Goal: Task Accomplishment & Management: Manage account settings

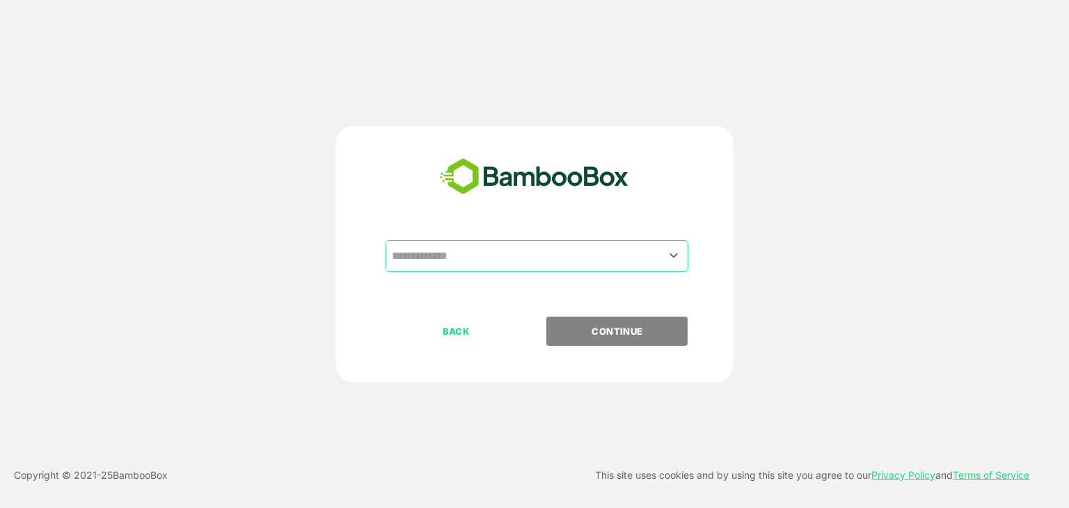
click at [626, 250] on input "text" at bounding box center [536, 256] width 297 height 26
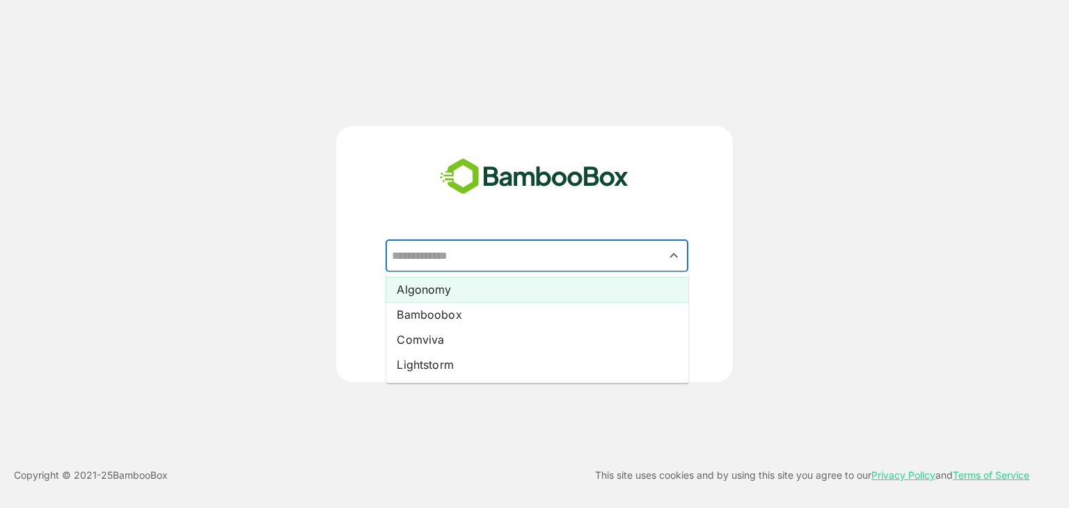
click at [468, 290] on li "Algonomy" at bounding box center [537, 289] width 303 height 25
type input "********"
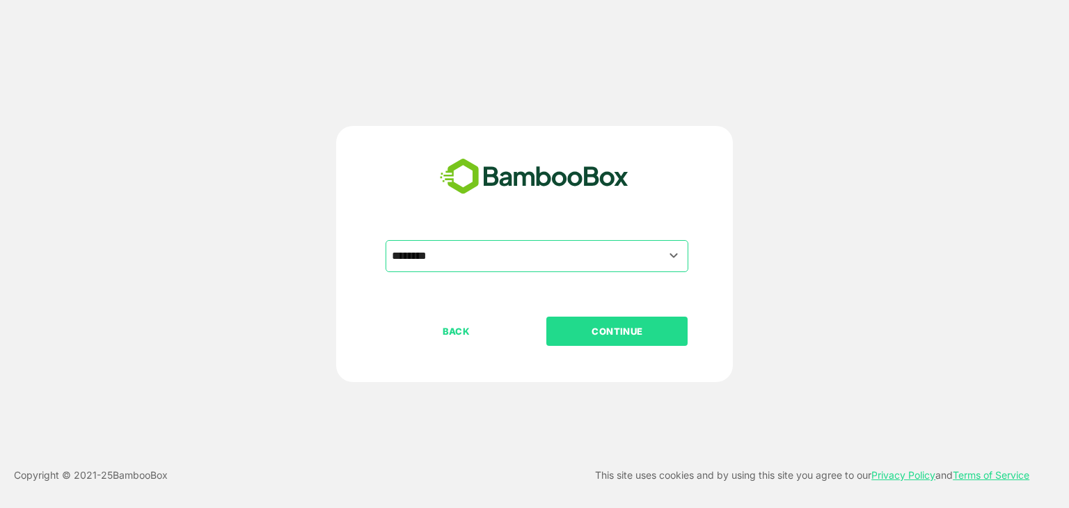
click at [623, 341] on button "CONTINUE" at bounding box center [616, 331] width 141 height 29
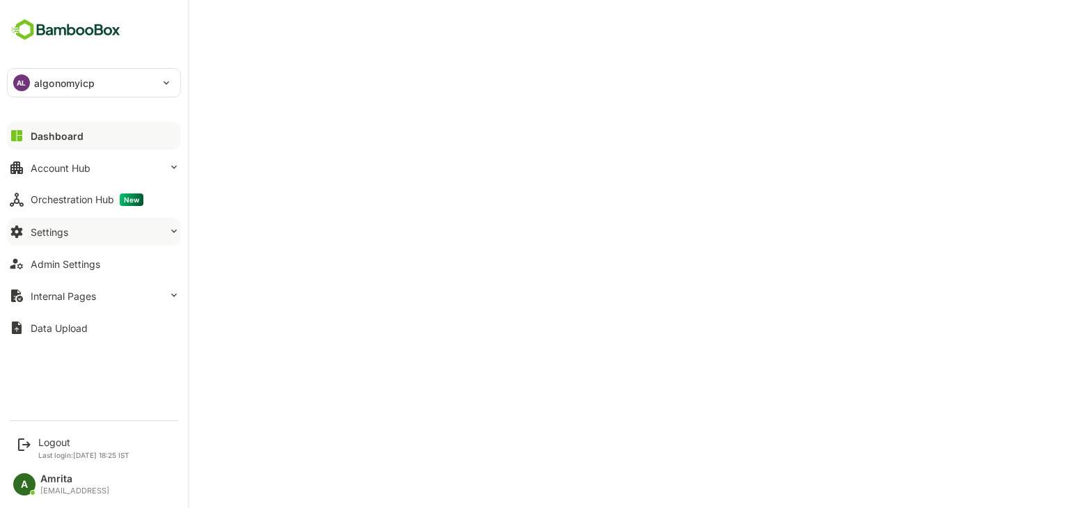
click at [52, 235] on div "Settings" at bounding box center [50, 232] width 38 height 12
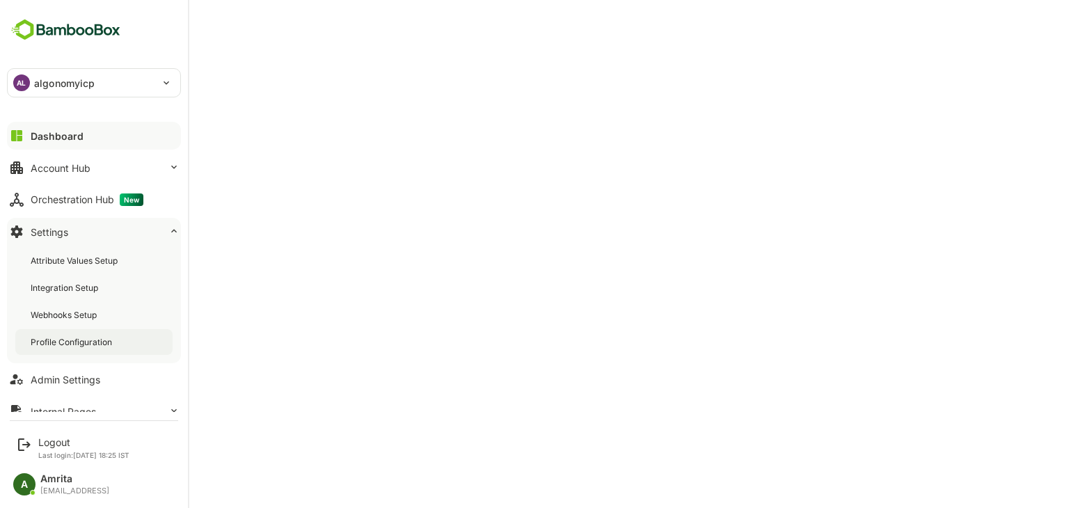
click at [89, 342] on div "Profile Configuration" at bounding box center [73, 342] width 84 height 12
